Goal: Task Accomplishment & Management: Use online tool/utility

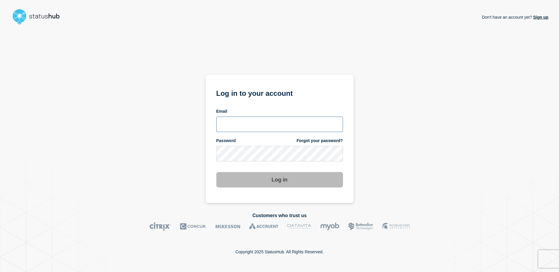
click at [261, 127] on input "email input" at bounding box center [280, 123] width 127 height 15
type input "[EMAIL_ADDRESS][DOMAIN_NAME]"
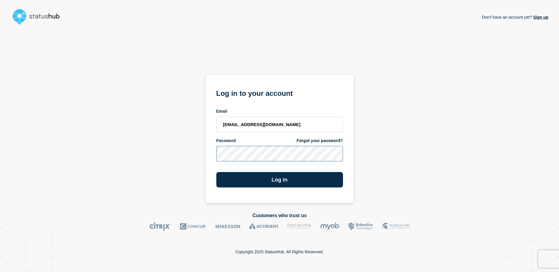
click at [217, 172] on button "Log in" at bounding box center [280, 179] width 127 height 15
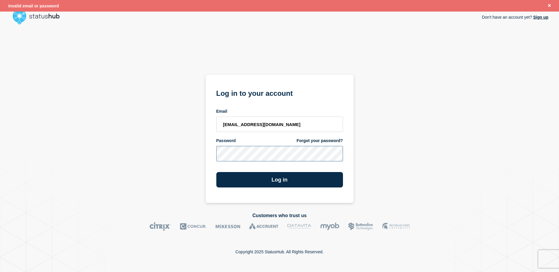
click at [217, 172] on button "Log in" at bounding box center [280, 179] width 127 height 15
click at [130, 46] on div "Don't have an account yet? Sign up Log in to your account Email [EMAIL_ADDRESS]…" at bounding box center [280, 115] width 538 height 176
